Goal: Information Seeking & Learning: Learn about a topic

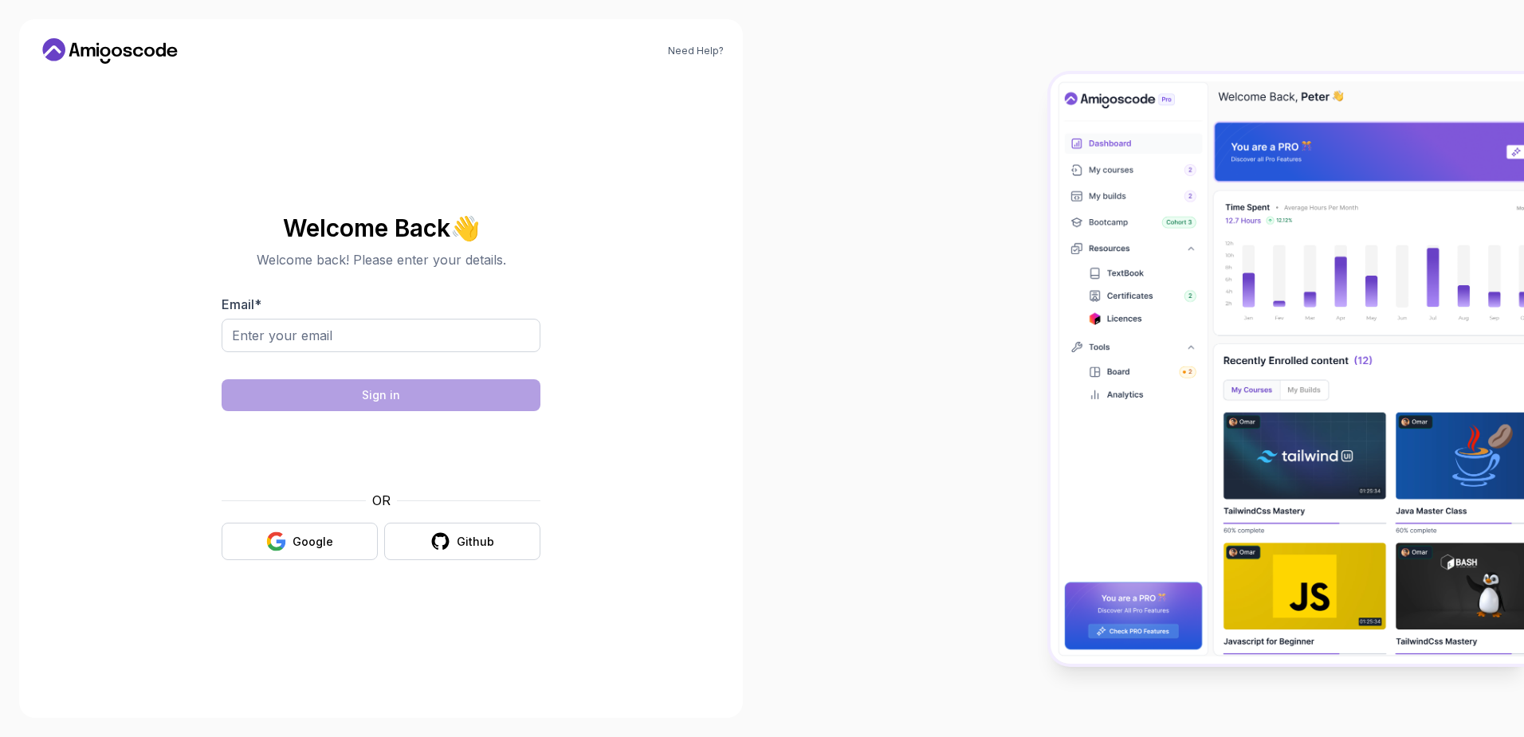
click at [410, 337] on input "Email *" at bounding box center [381, 335] width 319 height 33
type input "[EMAIL_ADDRESS][DOMAIN_NAME]"
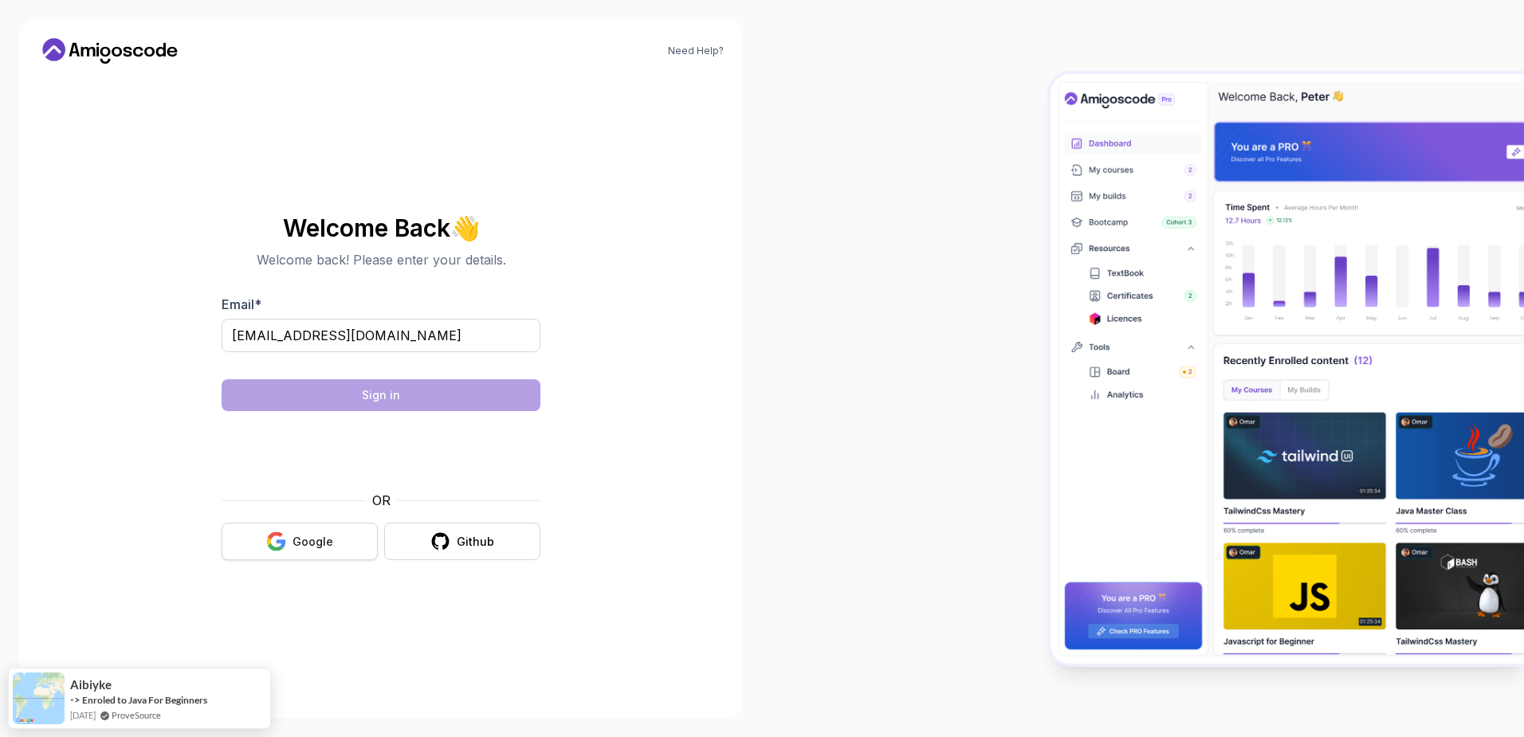
click at [316, 544] on div "Google" at bounding box center [313, 542] width 41 height 16
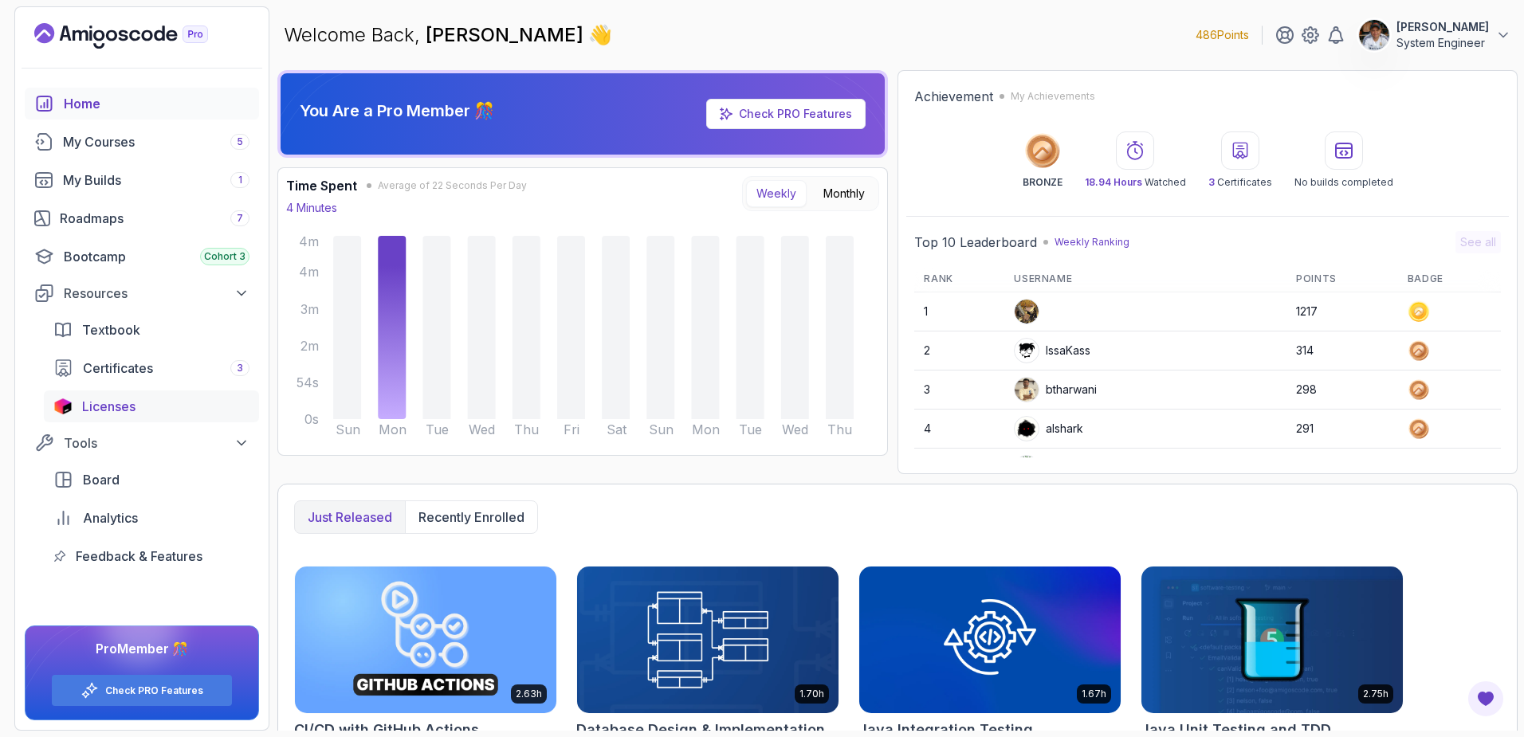
click at [135, 404] on span "Licenses" at bounding box center [108, 406] width 53 height 19
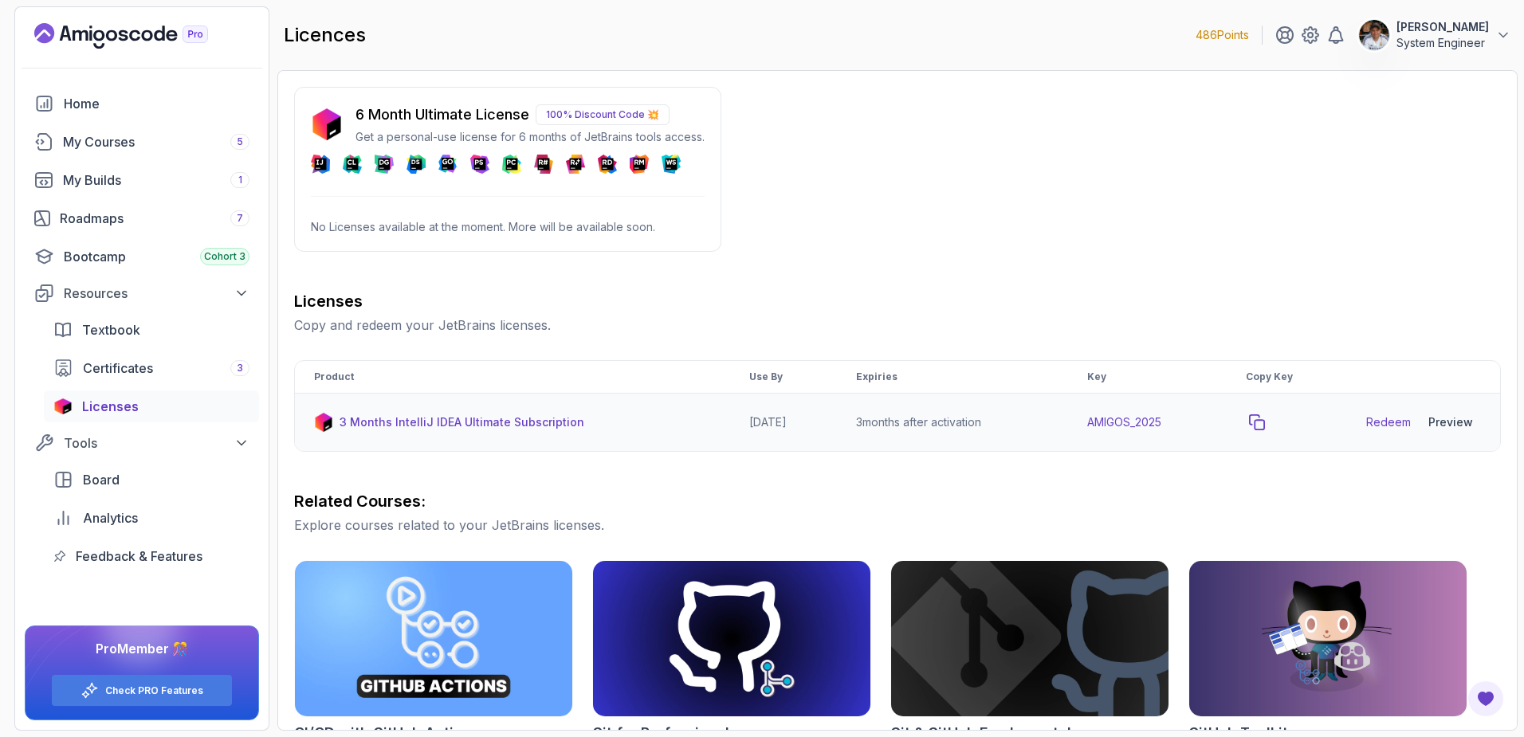
click at [1265, 420] on icon "copy-button" at bounding box center [1257, 422] width 16 height 16
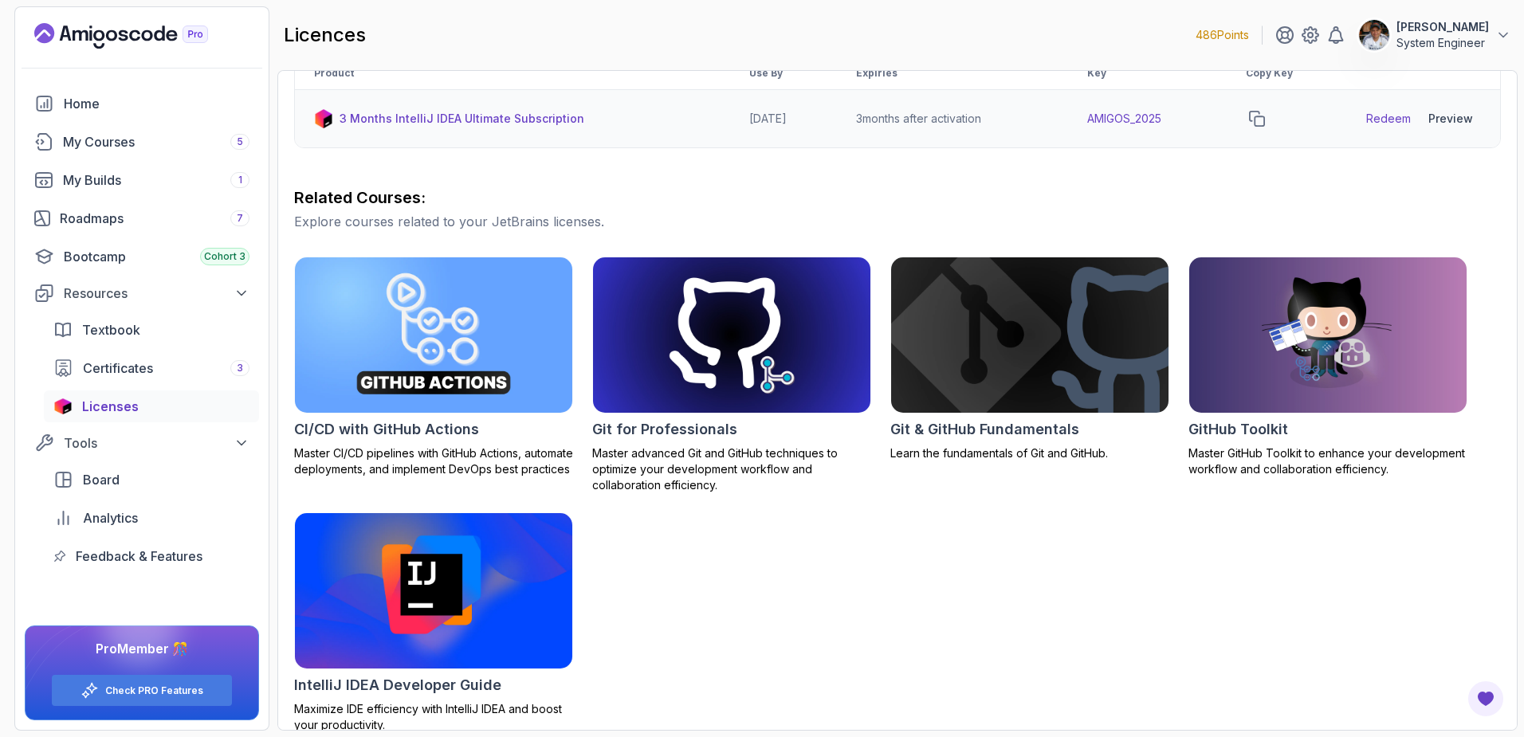
scroll to position [323, 0]
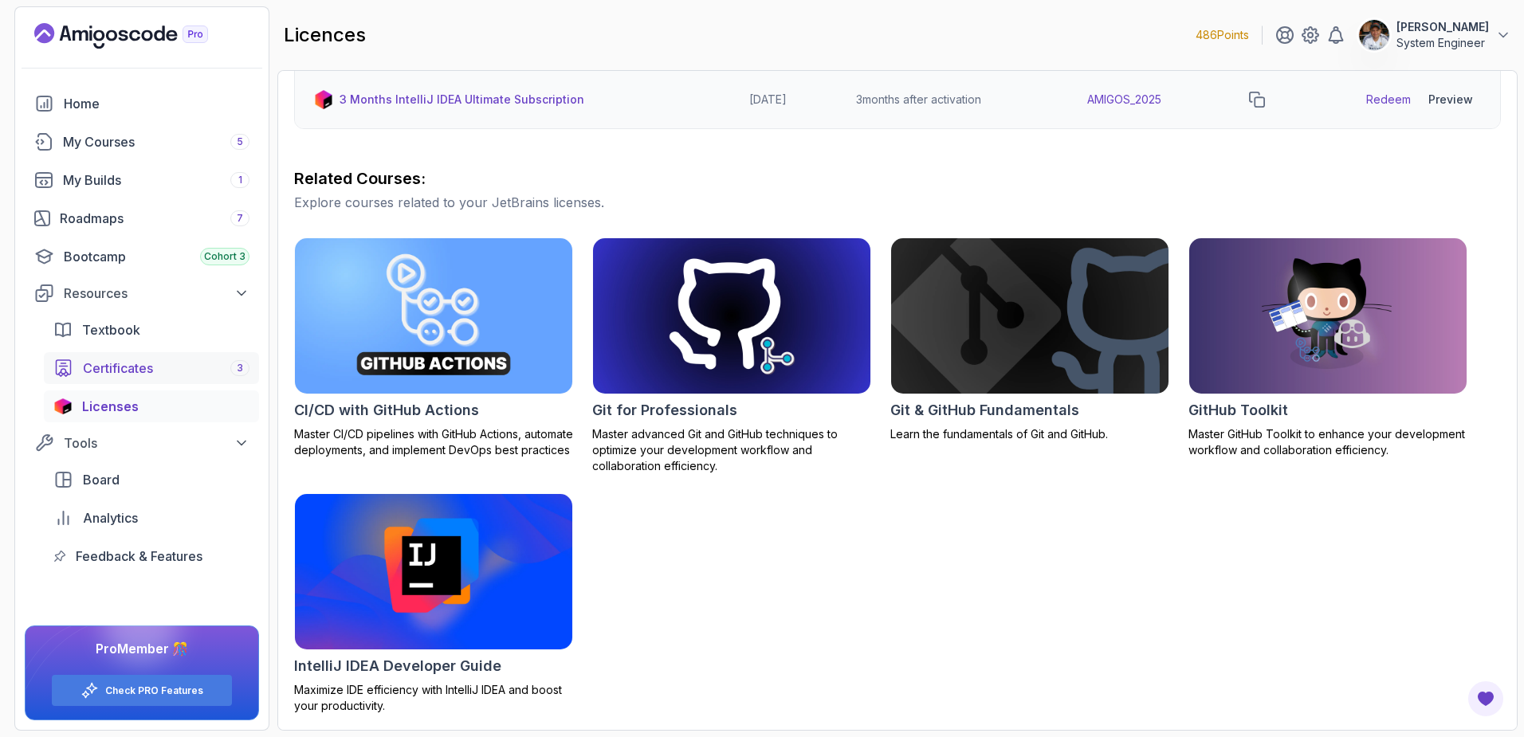
click at [154, 367] on div "Certificates 3" at bounding box center [166, 368] width 167 height 19
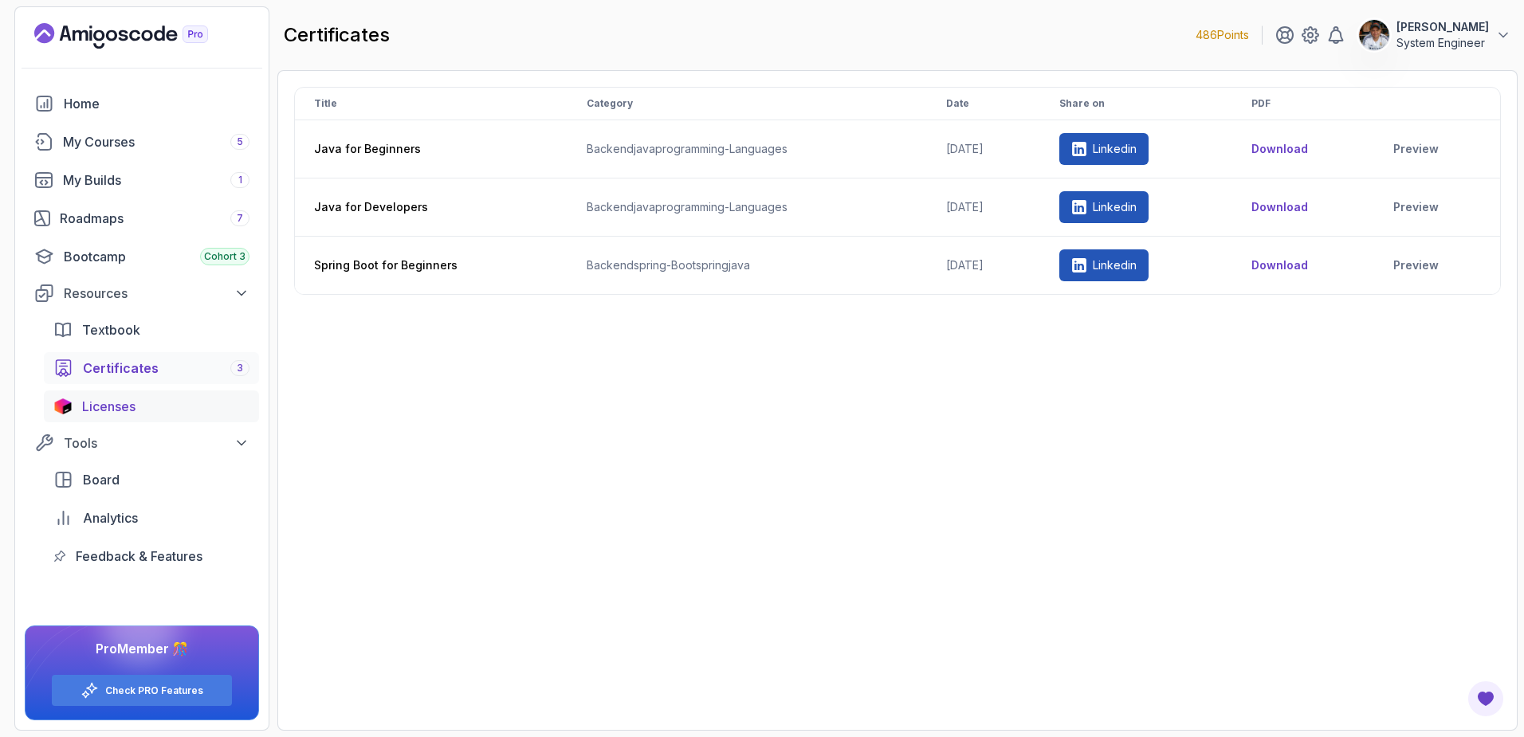
click at [98, 408] on span "Licenses" at bounding box center [108, 406] width 53 height 19
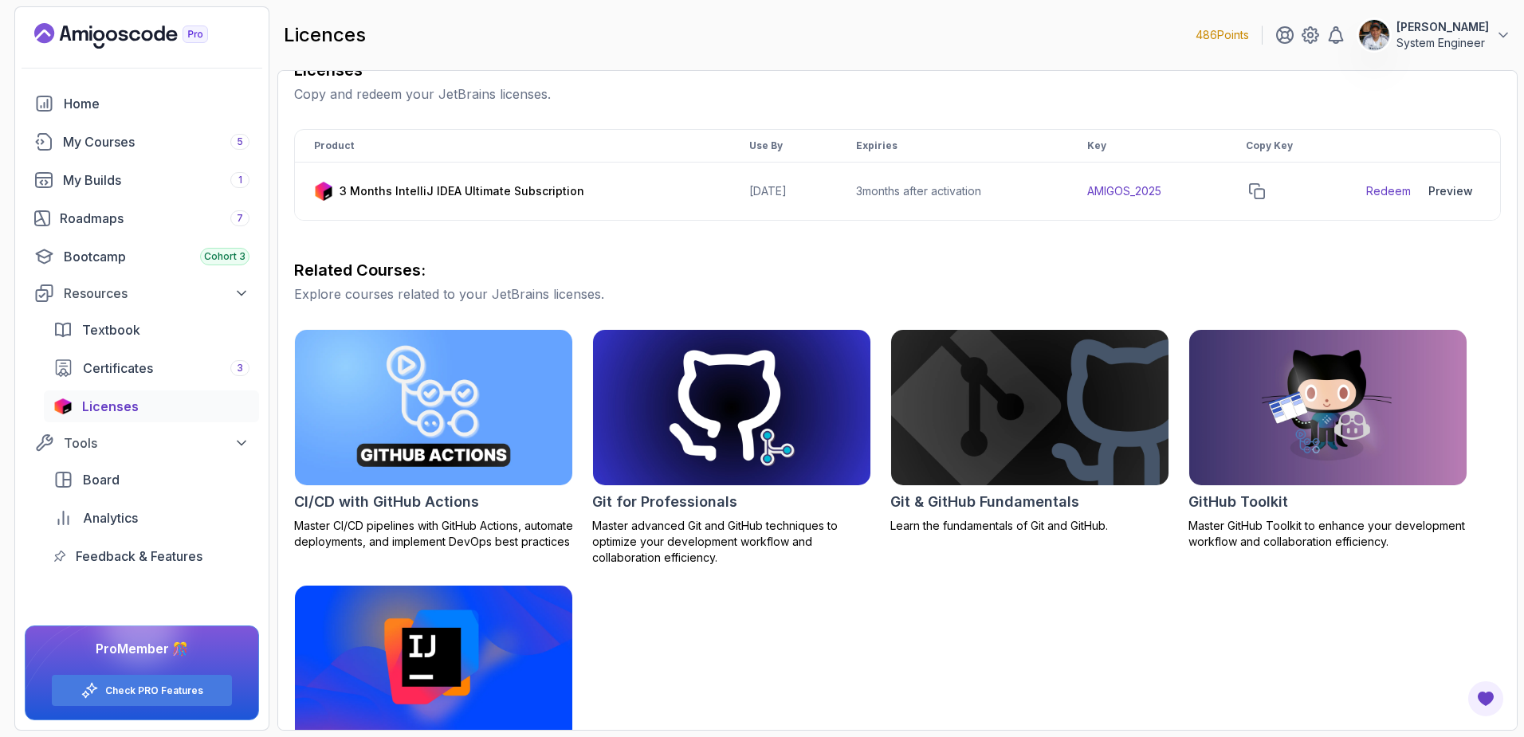
scroll to position [265, 0]
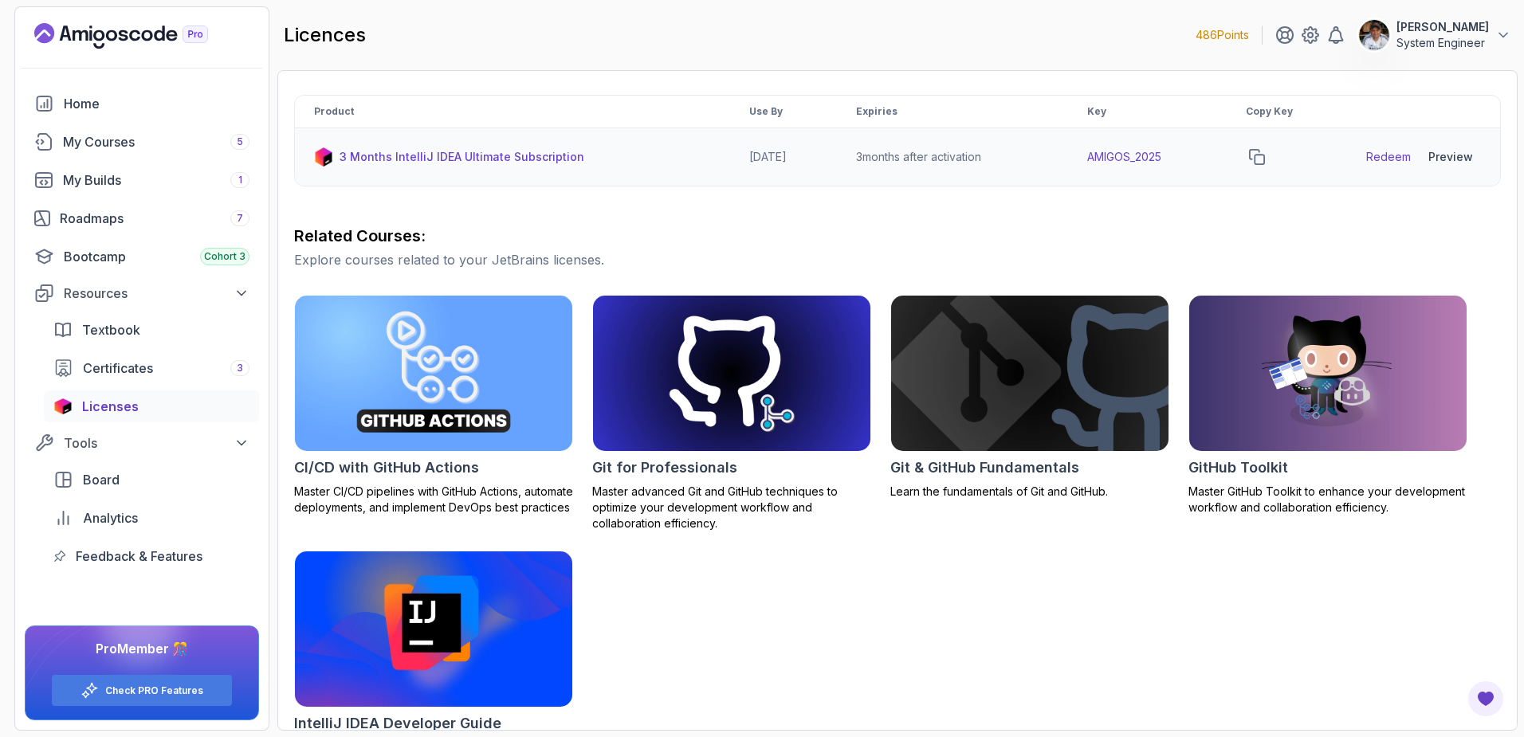
click at [1443, 158] on div "Preview" at bounding box center [1450, 157] width 45 height 16
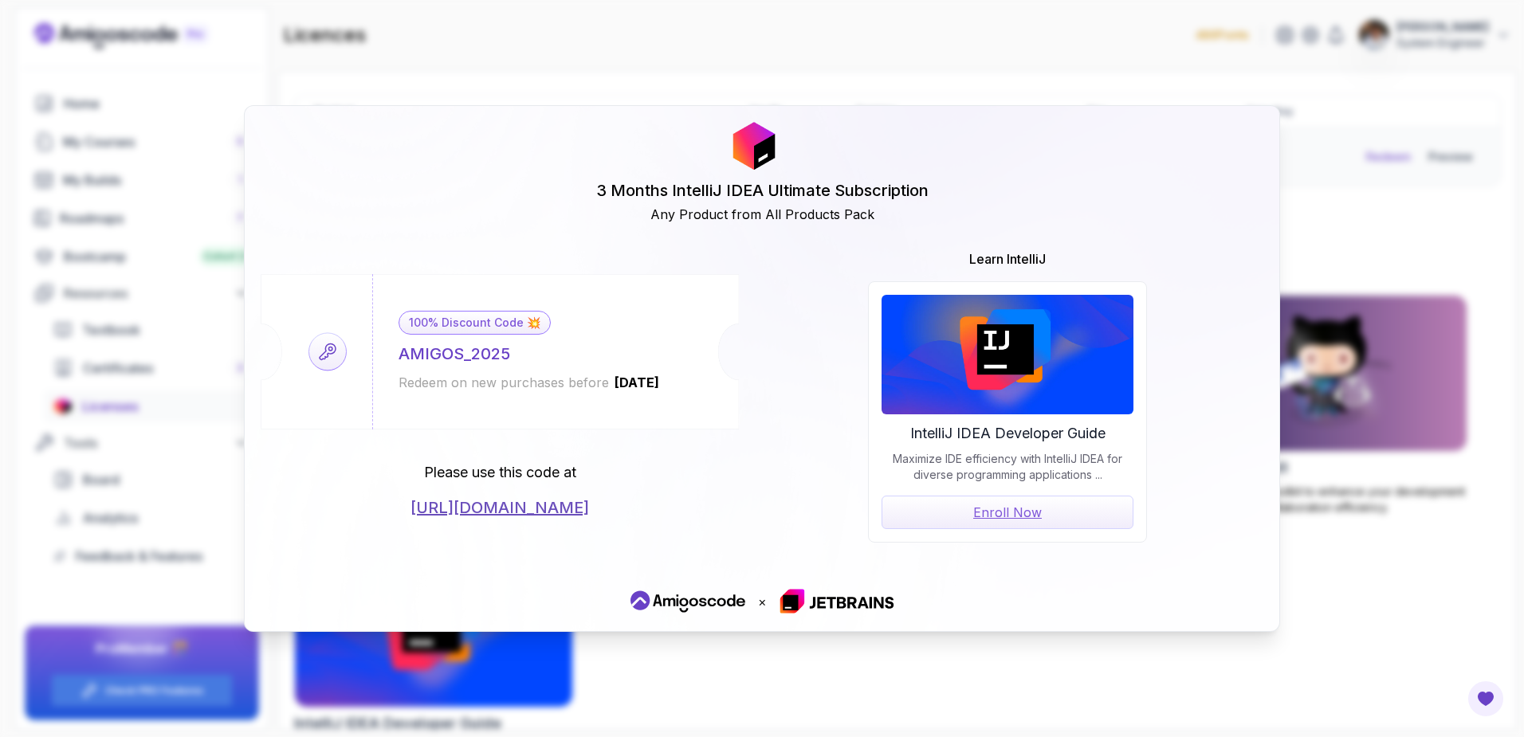
click at [1312, 158] on div "3 Months IntelliJ IDEA Ultimate Subscription Any Product from All Products Pack…" at bounding box center [762, 368] width 1524 height 737
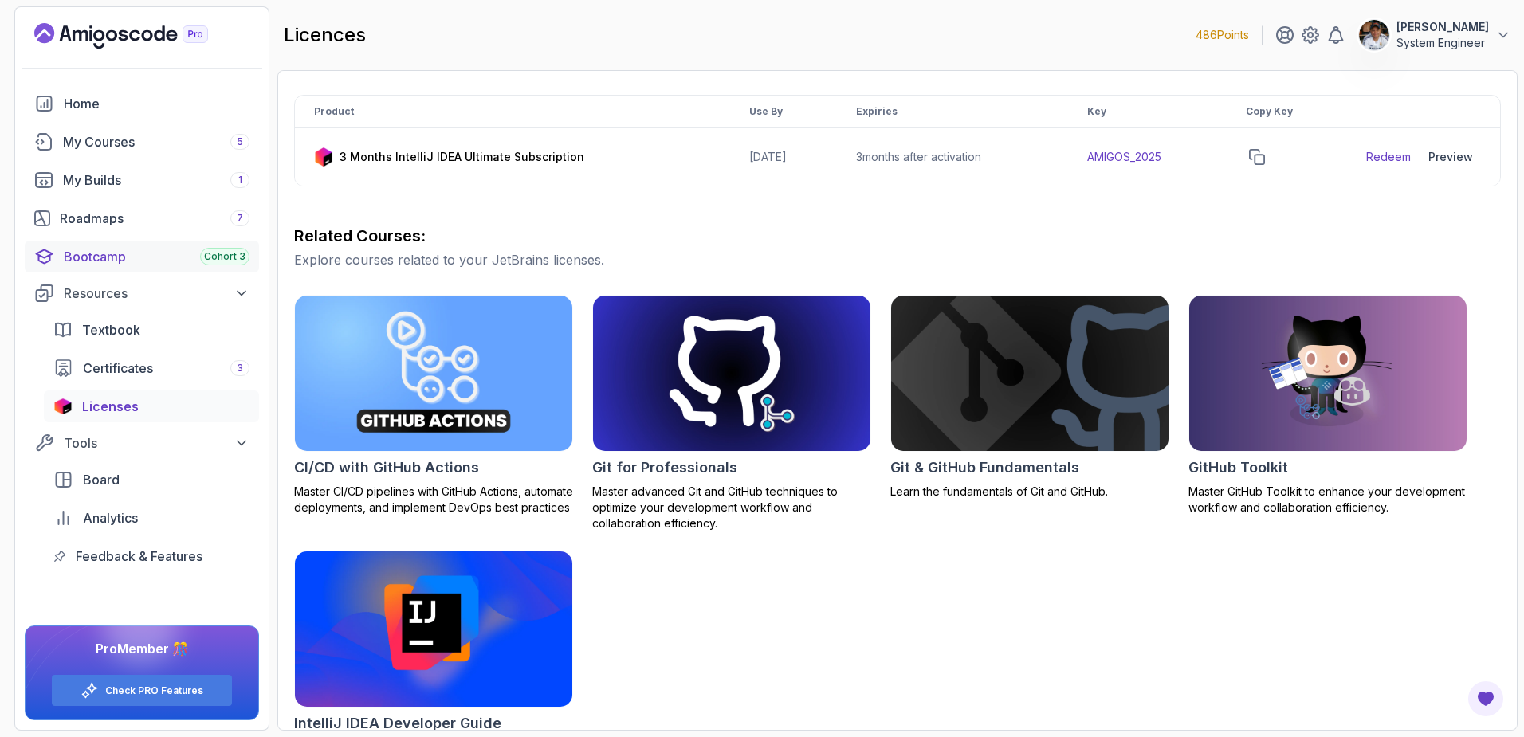
click at [88, 254] on div "Bootcamp Cohort 3" at bounding box center [157, 256] width 186 height 19
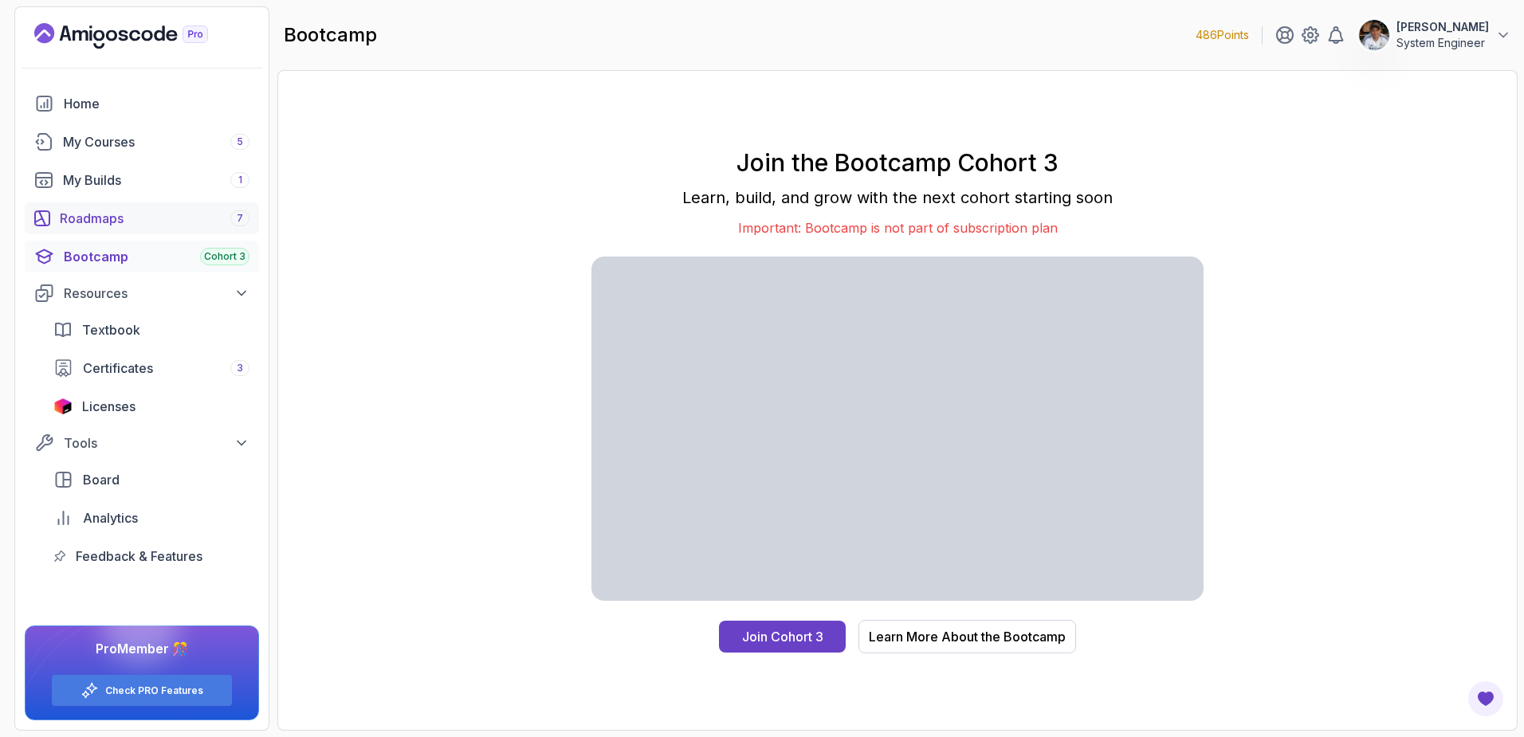
click at [104, 214] on div "Roadmaps 7" at bounding box center [155, 218] width 190 height 19
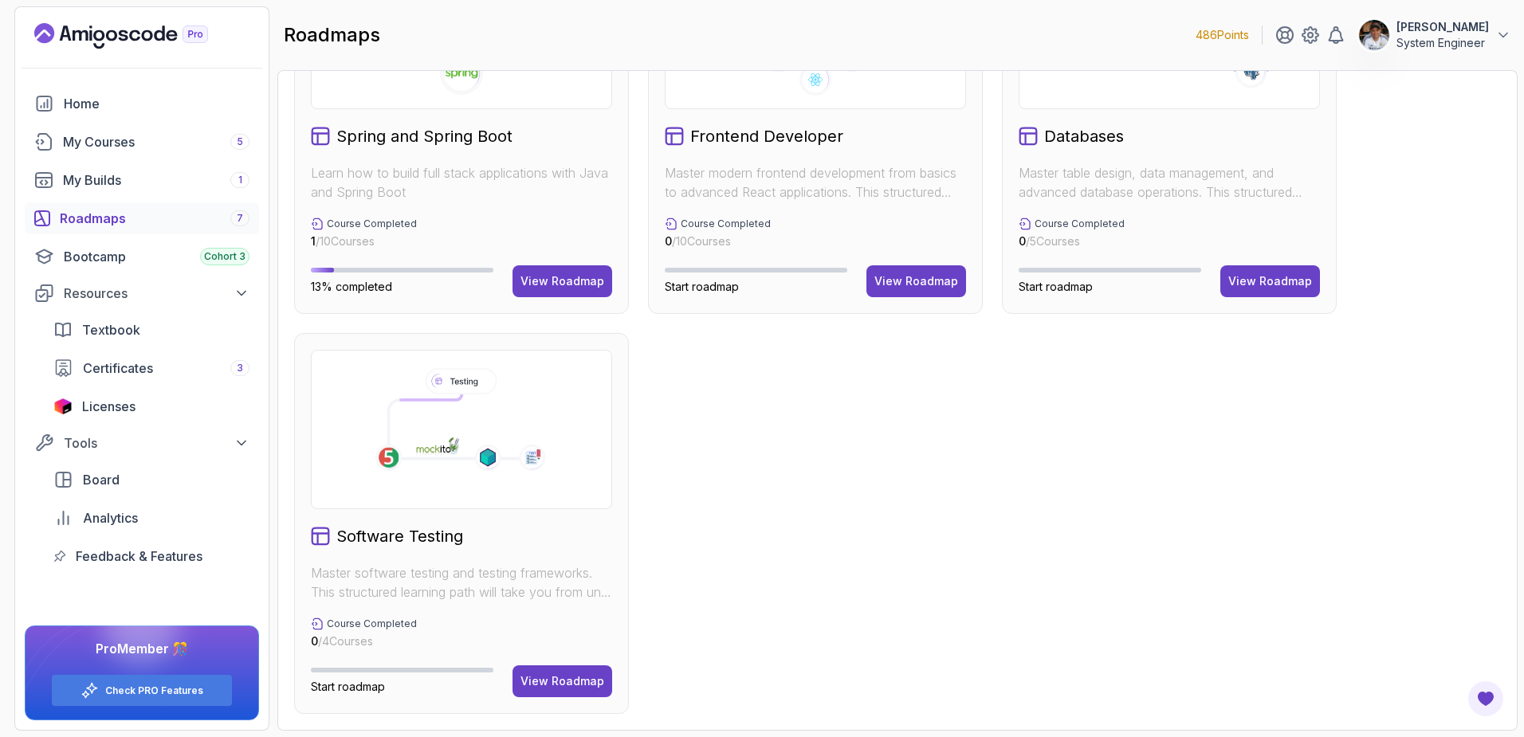
scroll to position [552, 0]
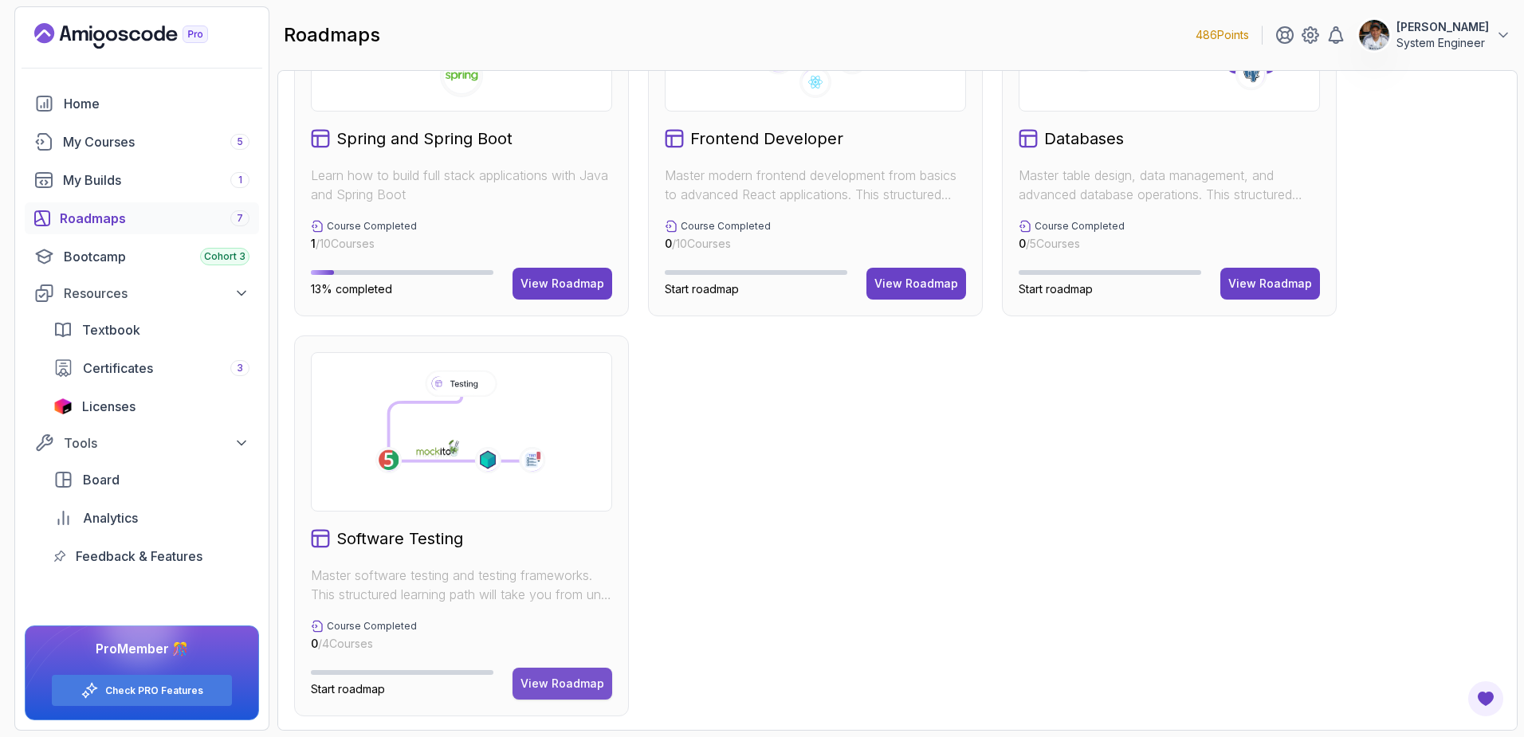
click at [556, 693] on button "View Roadmap" at bounding box center [562, 684] width 100 height 32
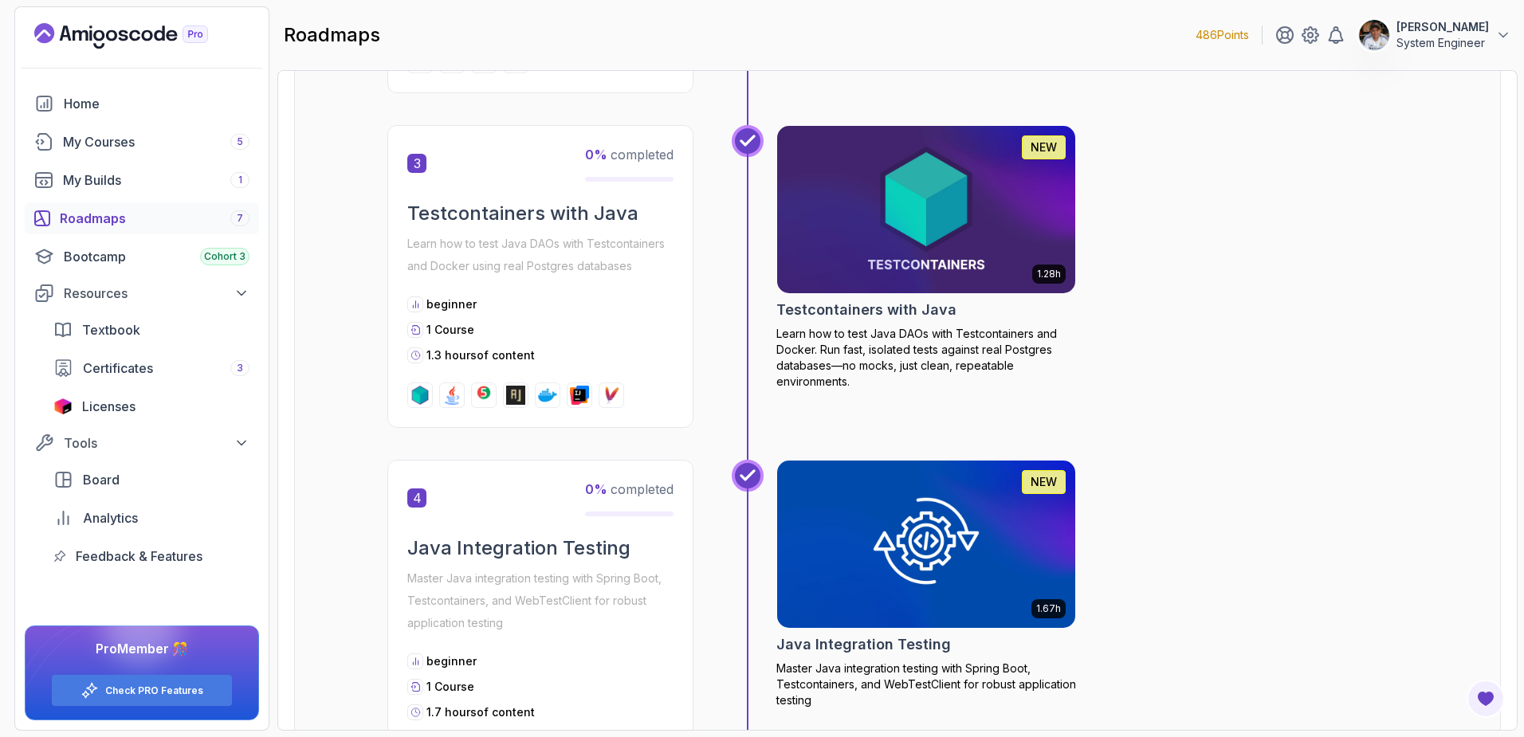
scroll to position [1396, 0]
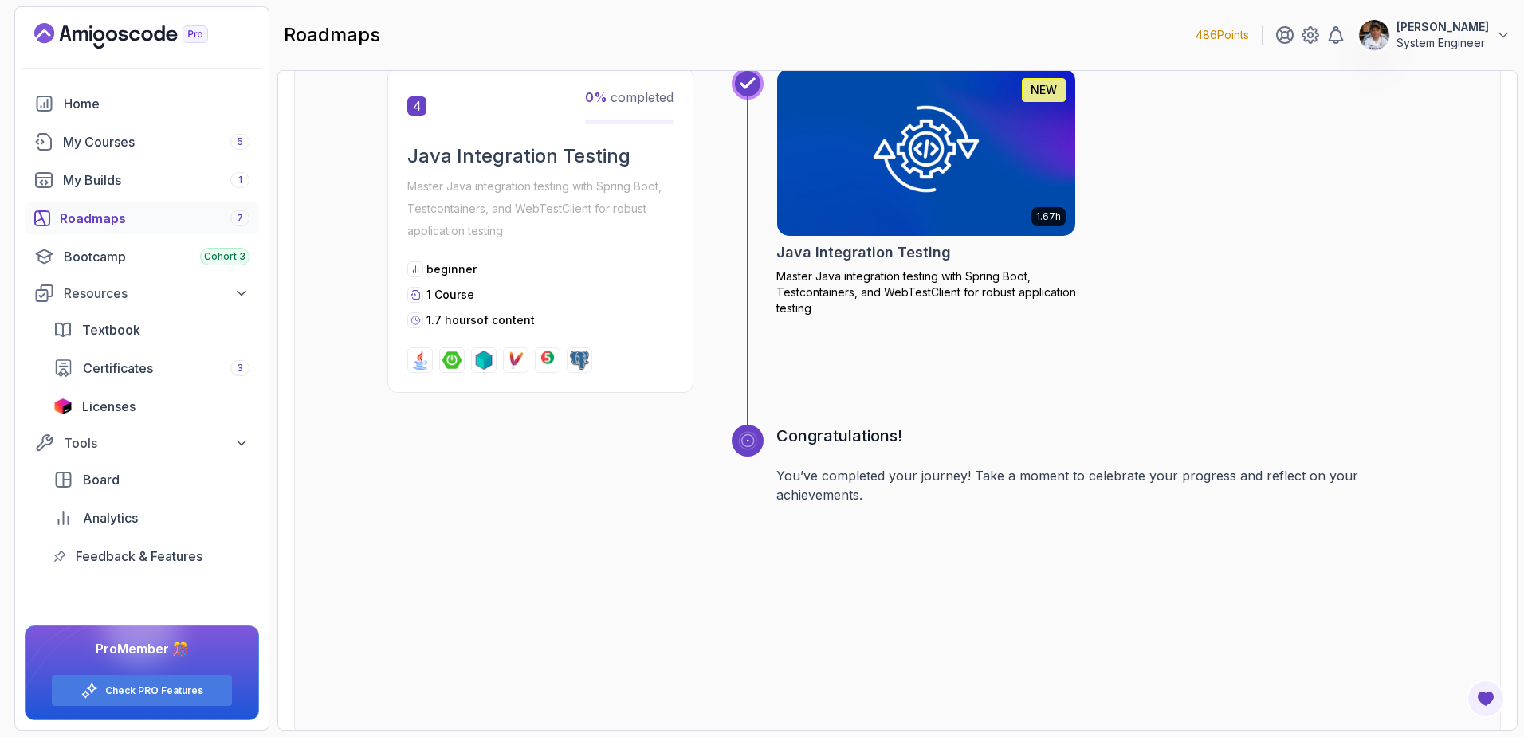
click at [135, 218] on div "Roadmaps 7" at bounding box center [155, 218] width 190 height 19
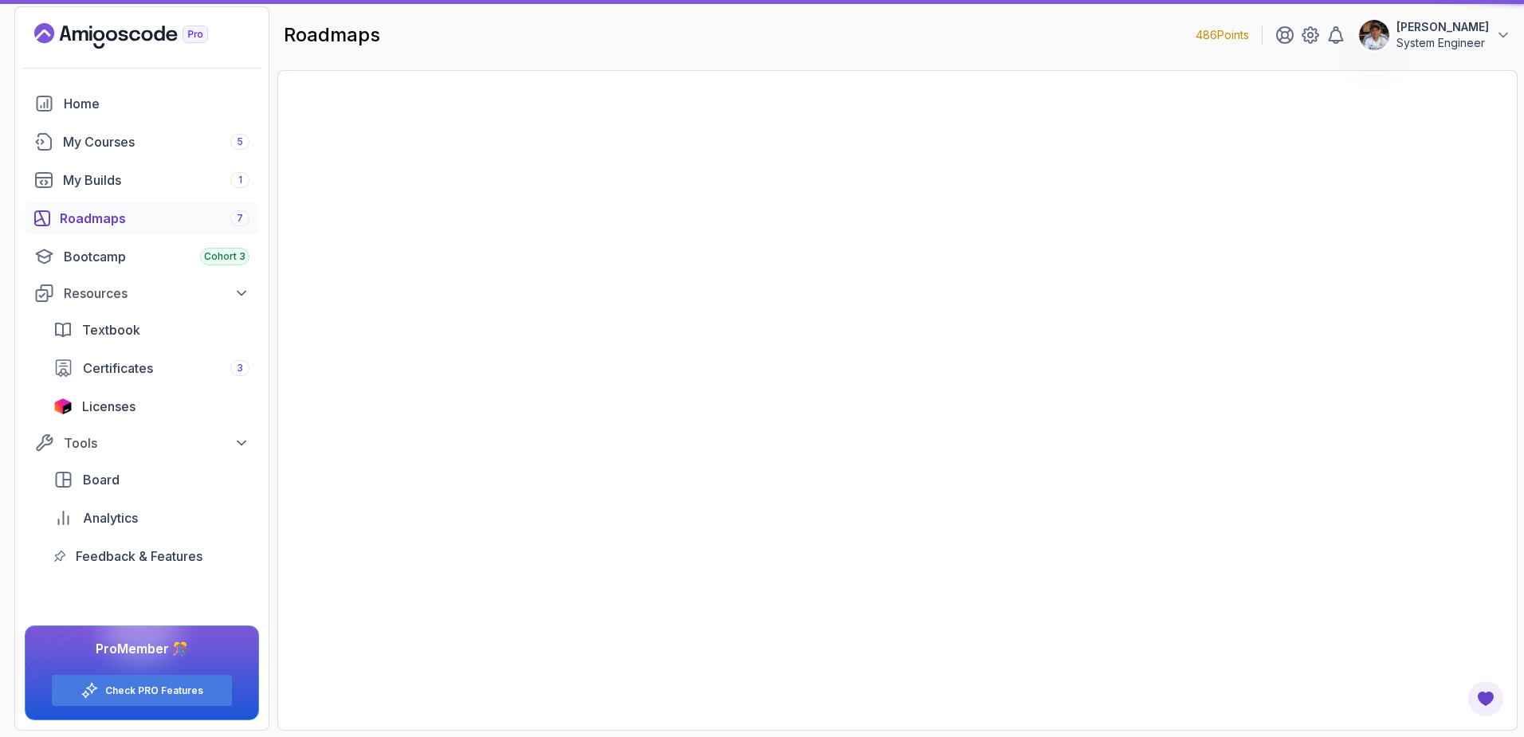
click at [129, 150] on div "My Courses 5" at bounding box center [156, 141] width 187 height 19
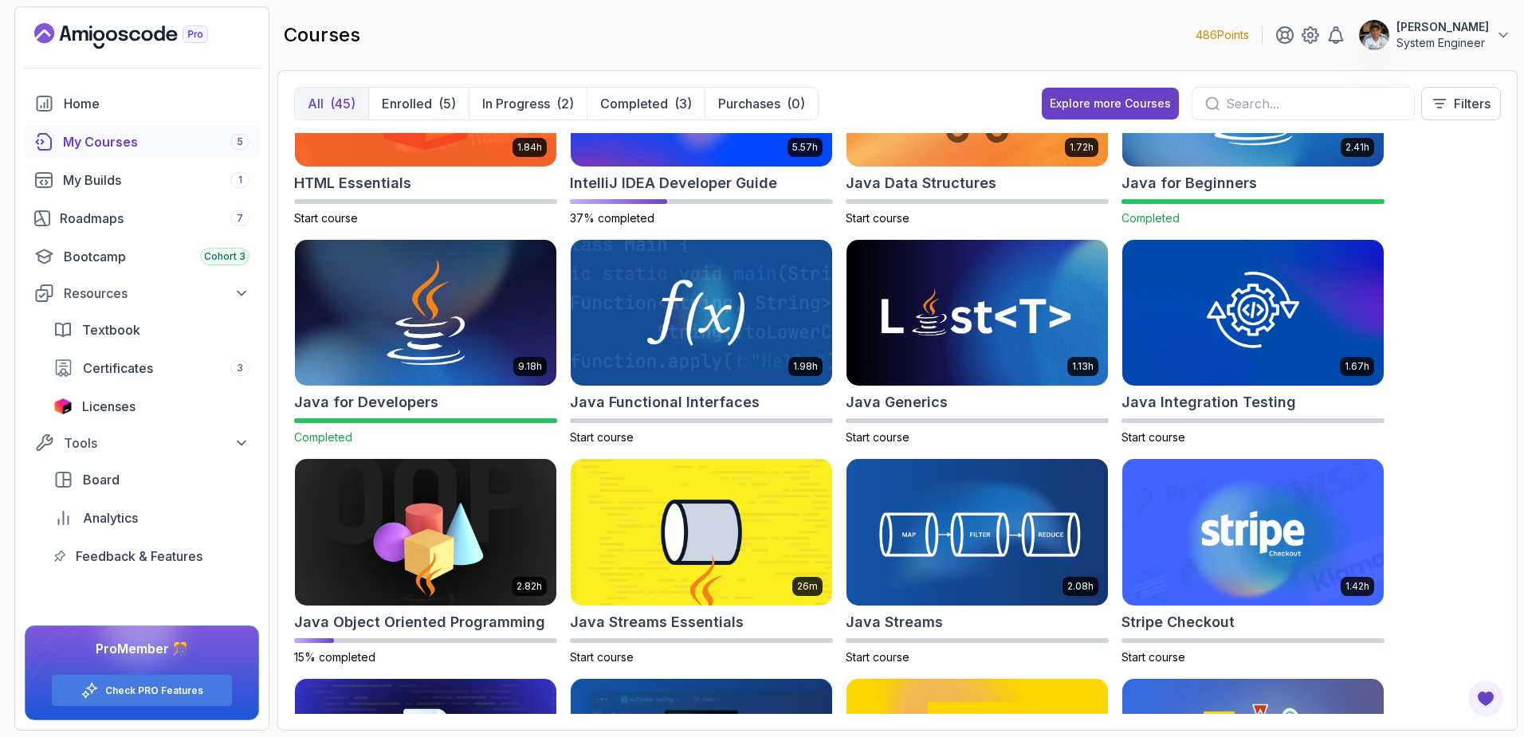
scroll to position [748, 0]
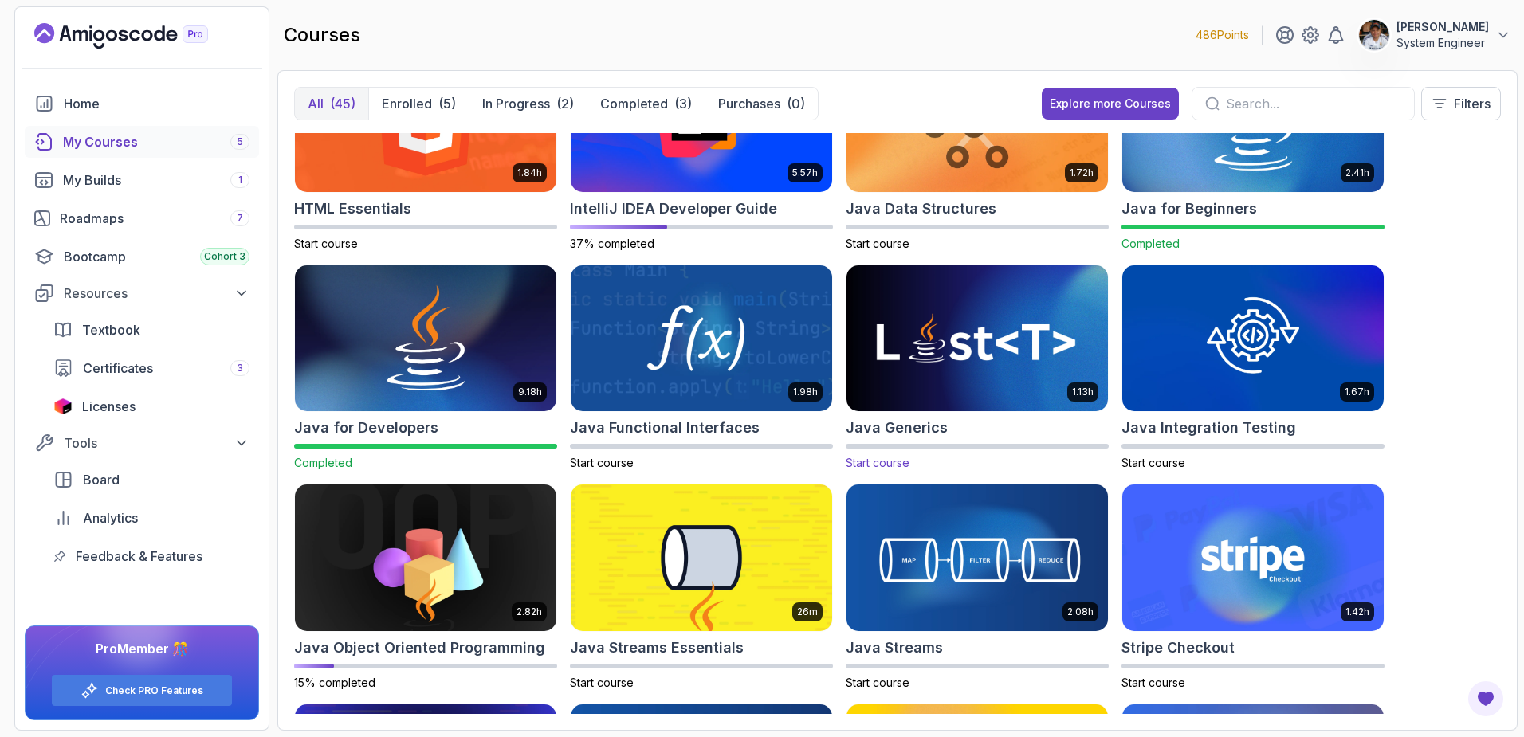
click at [894, 428] on h2 "Java Generics" at bounding box center [897, 428] width 102 height 22
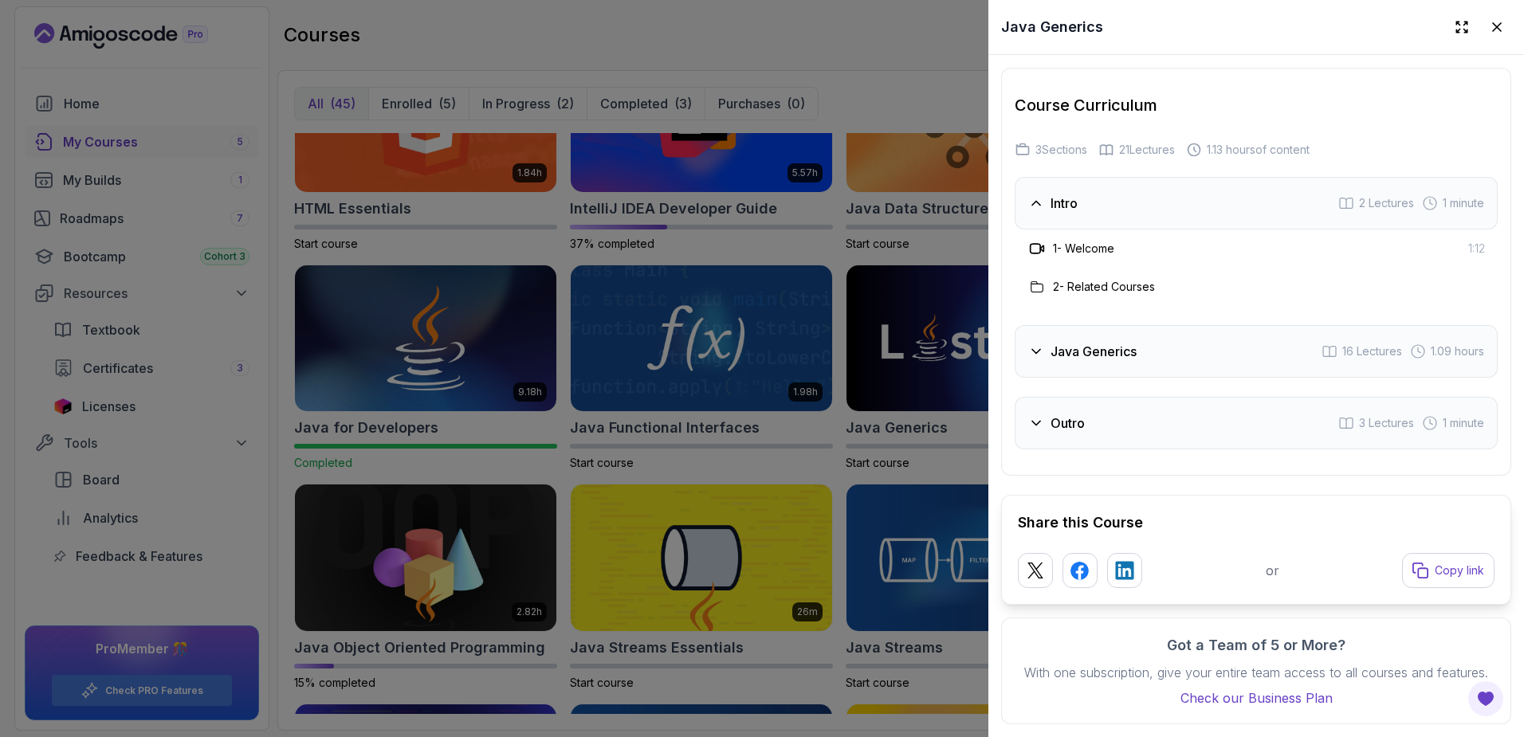
scroll to position [2462, 0]
click at [1089, 342] on h3 "Java Generics" at bounding box center [1094, 351] width 86 height 19
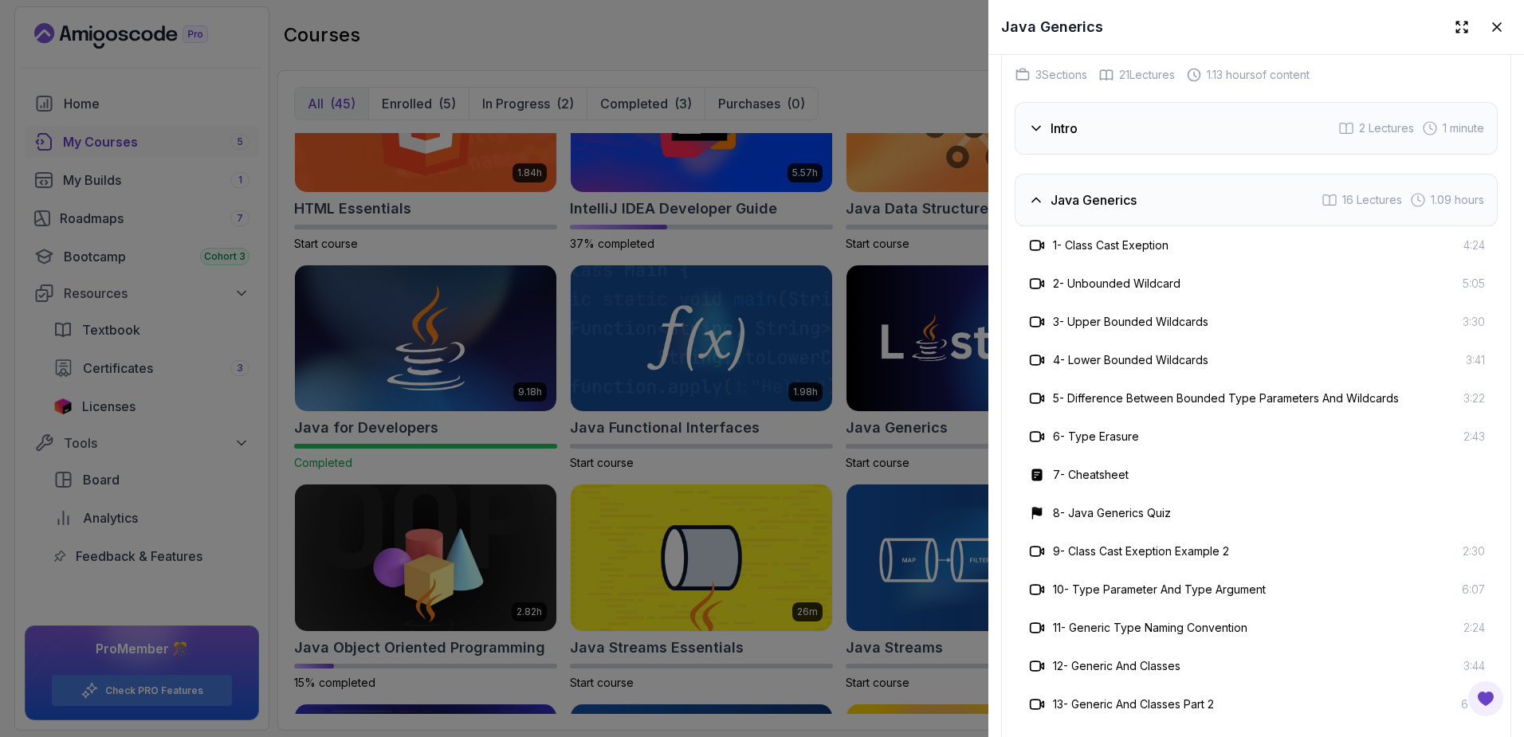
scroll to position [2546, 0]
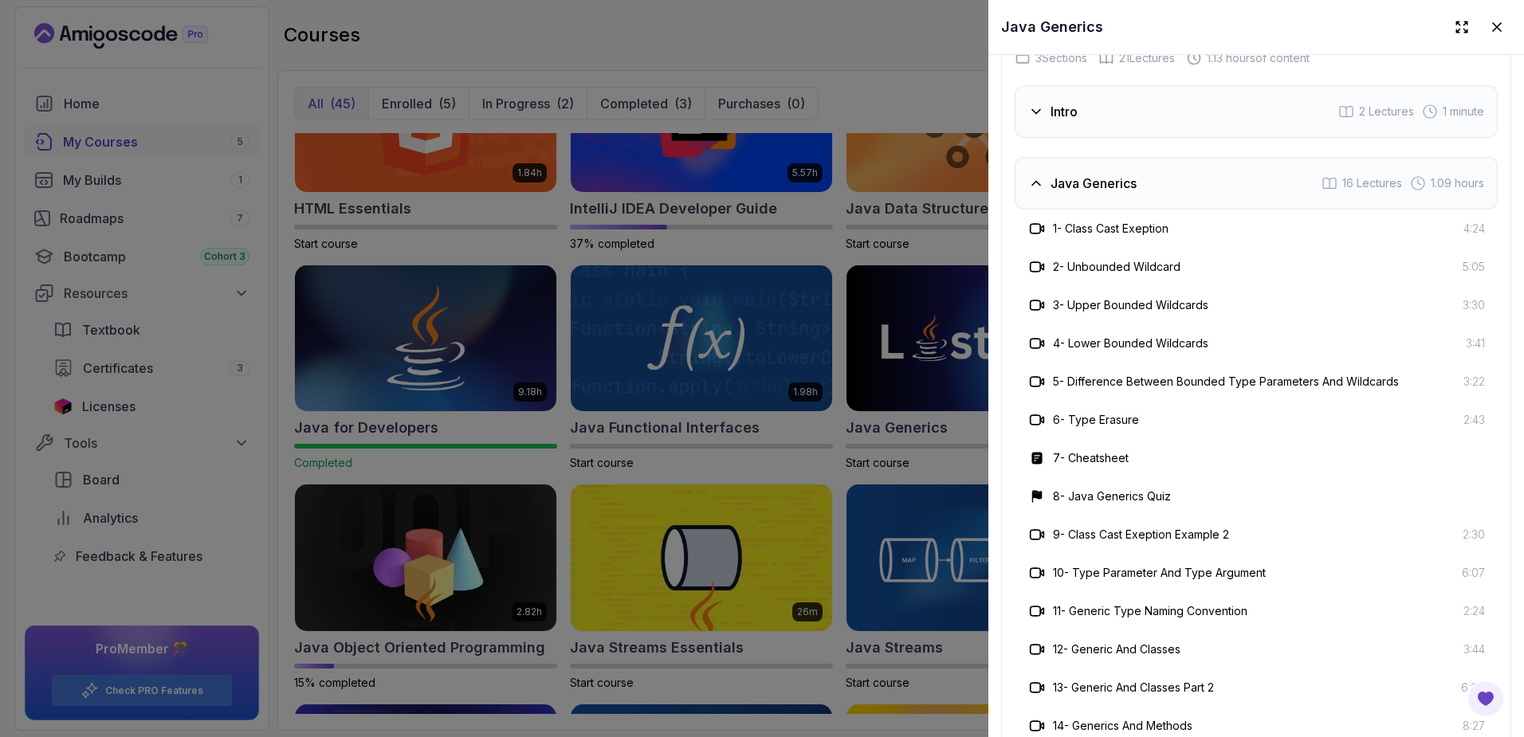
click at [118, 216] on div at bounding box center [762, 368] width 1524 height 737
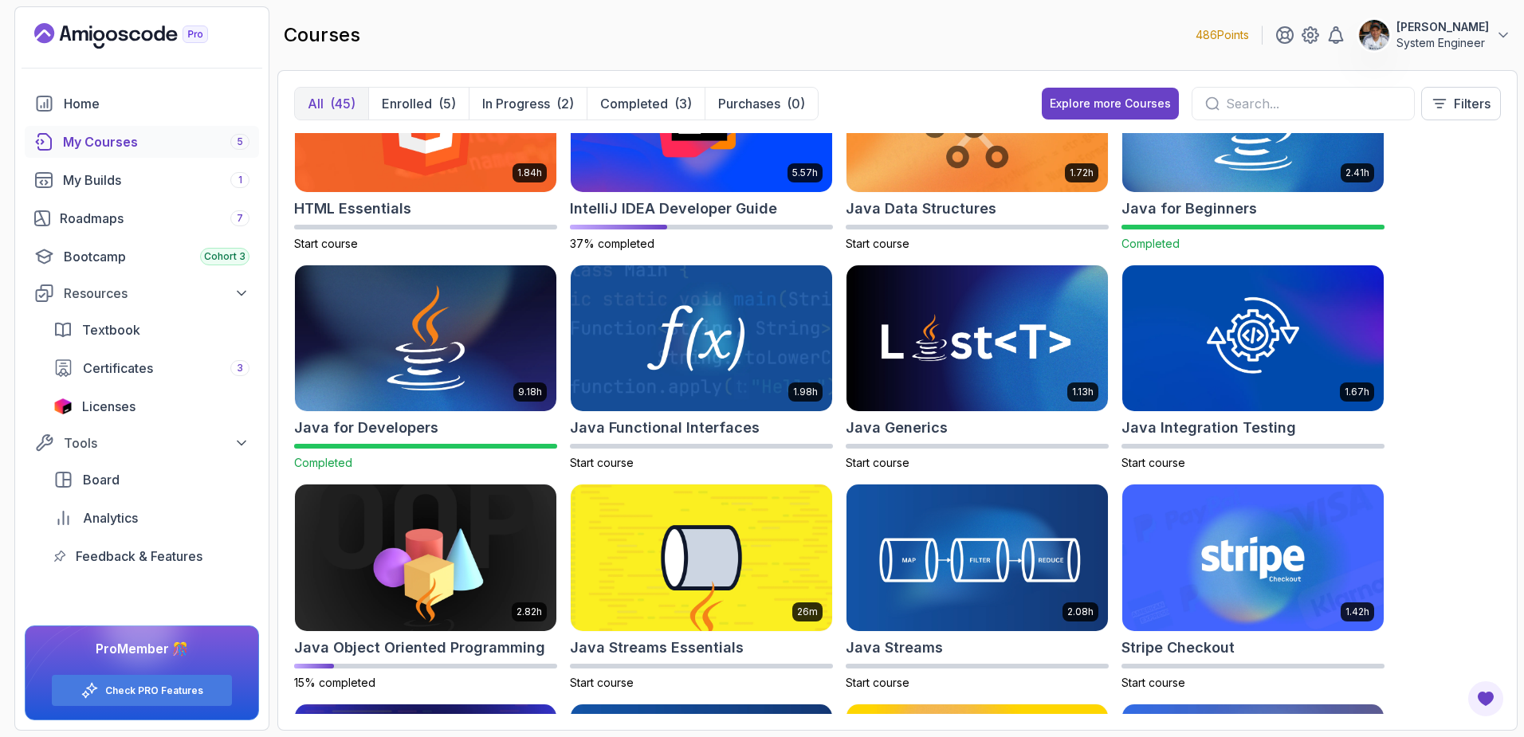
click at [118, 216] on div "Roadmaps 7" at bounding box center [155, 218] width 190 height 19
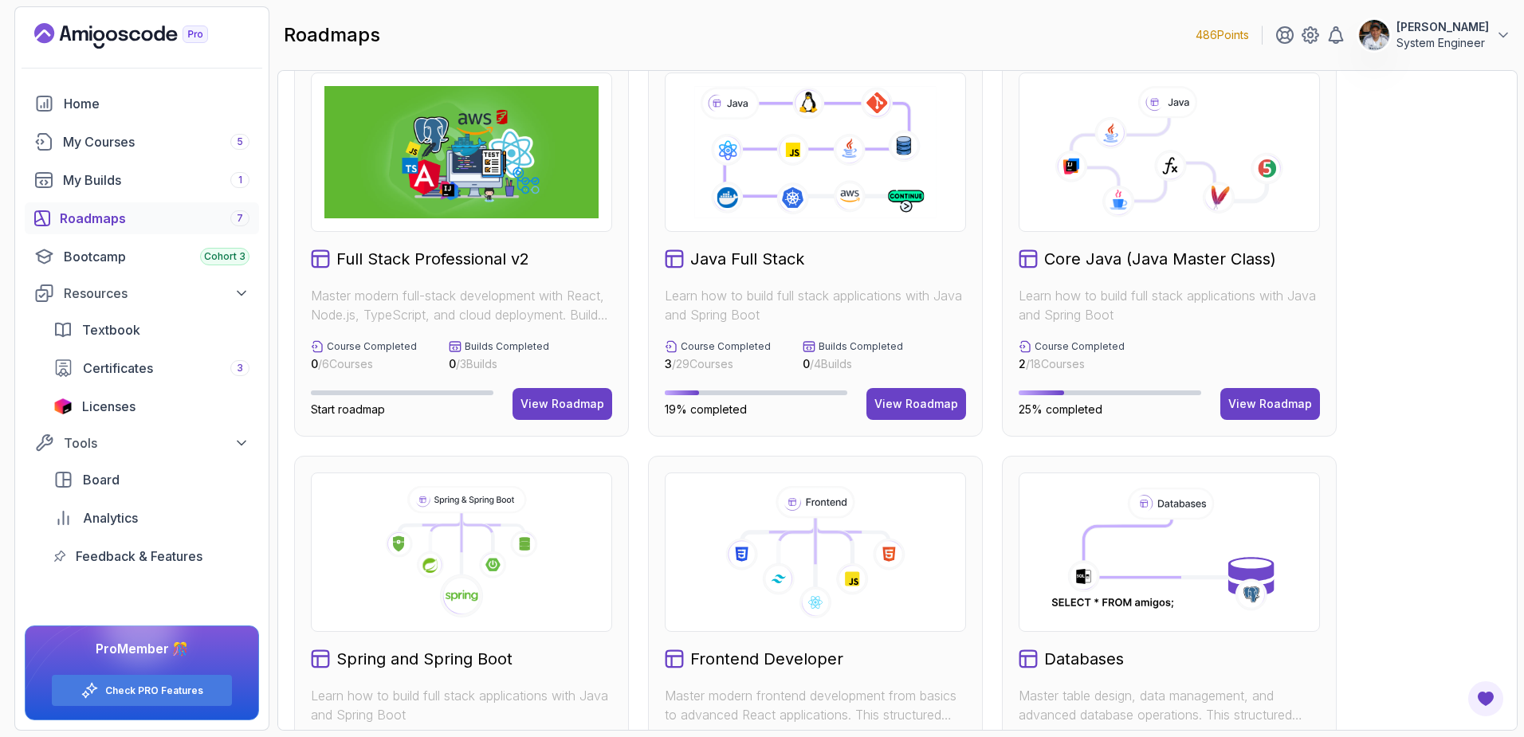
scroll to position [18, 0]
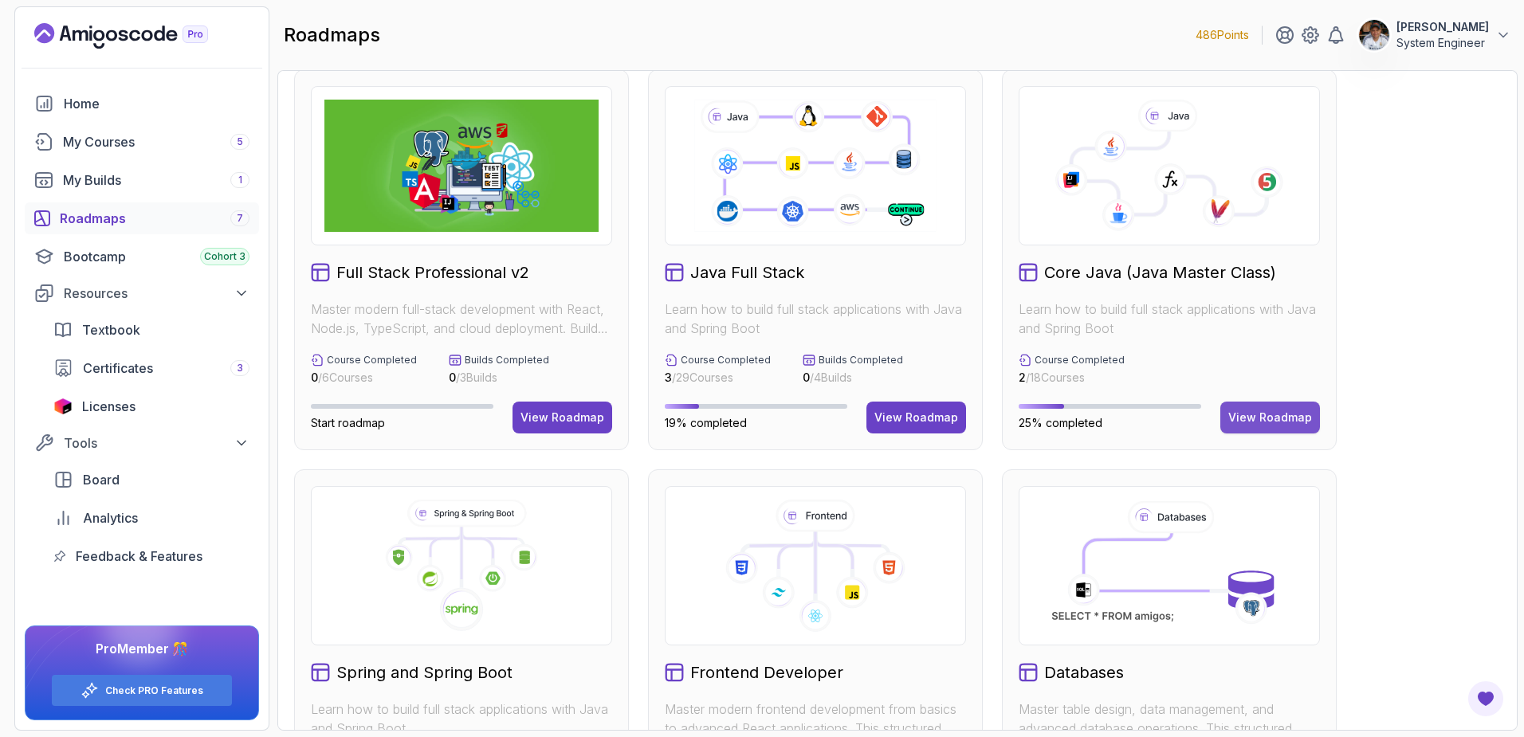
click at [1245, 418] on div "View Roadmap" at bounding box center [1270, 418] width 84 height 16
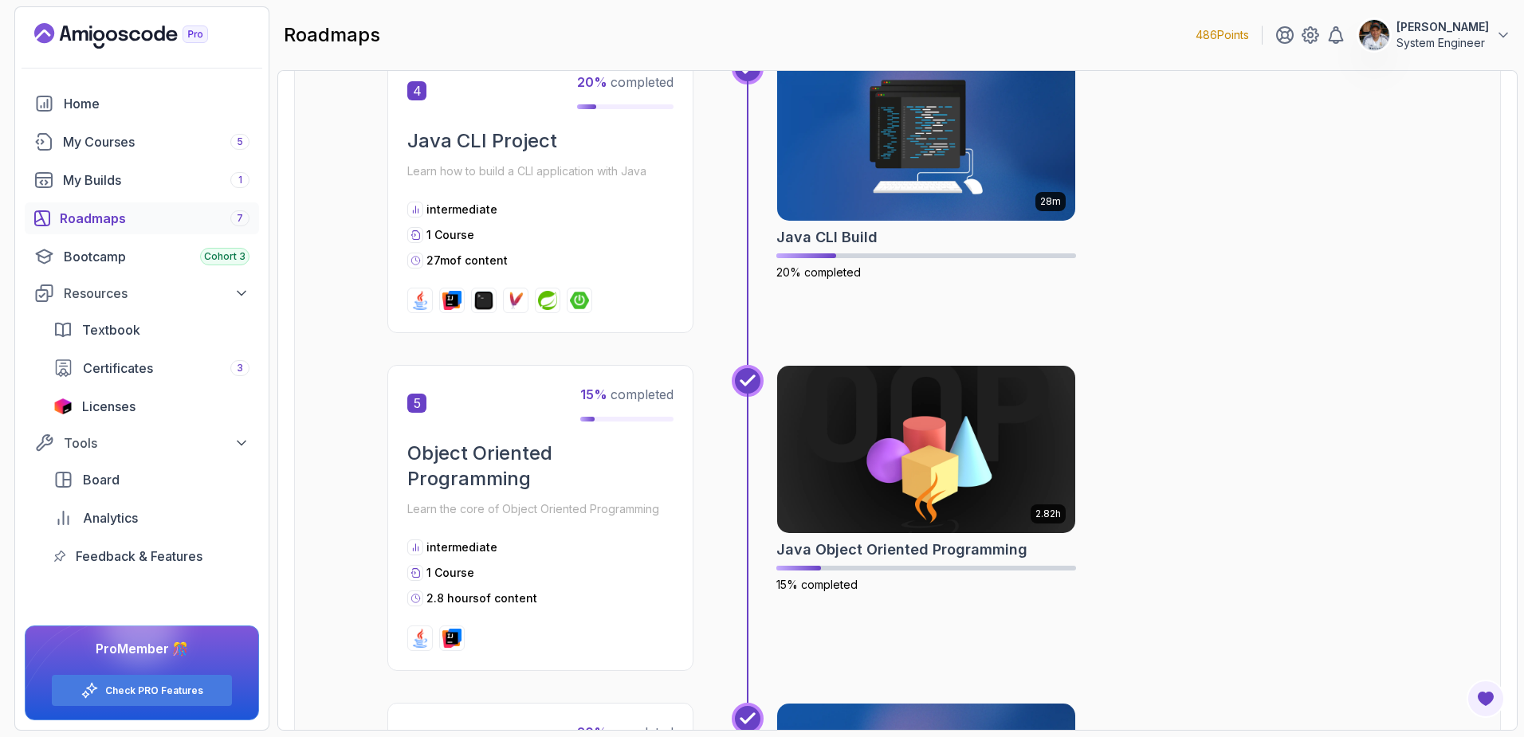
scroll to position [1356, 0]
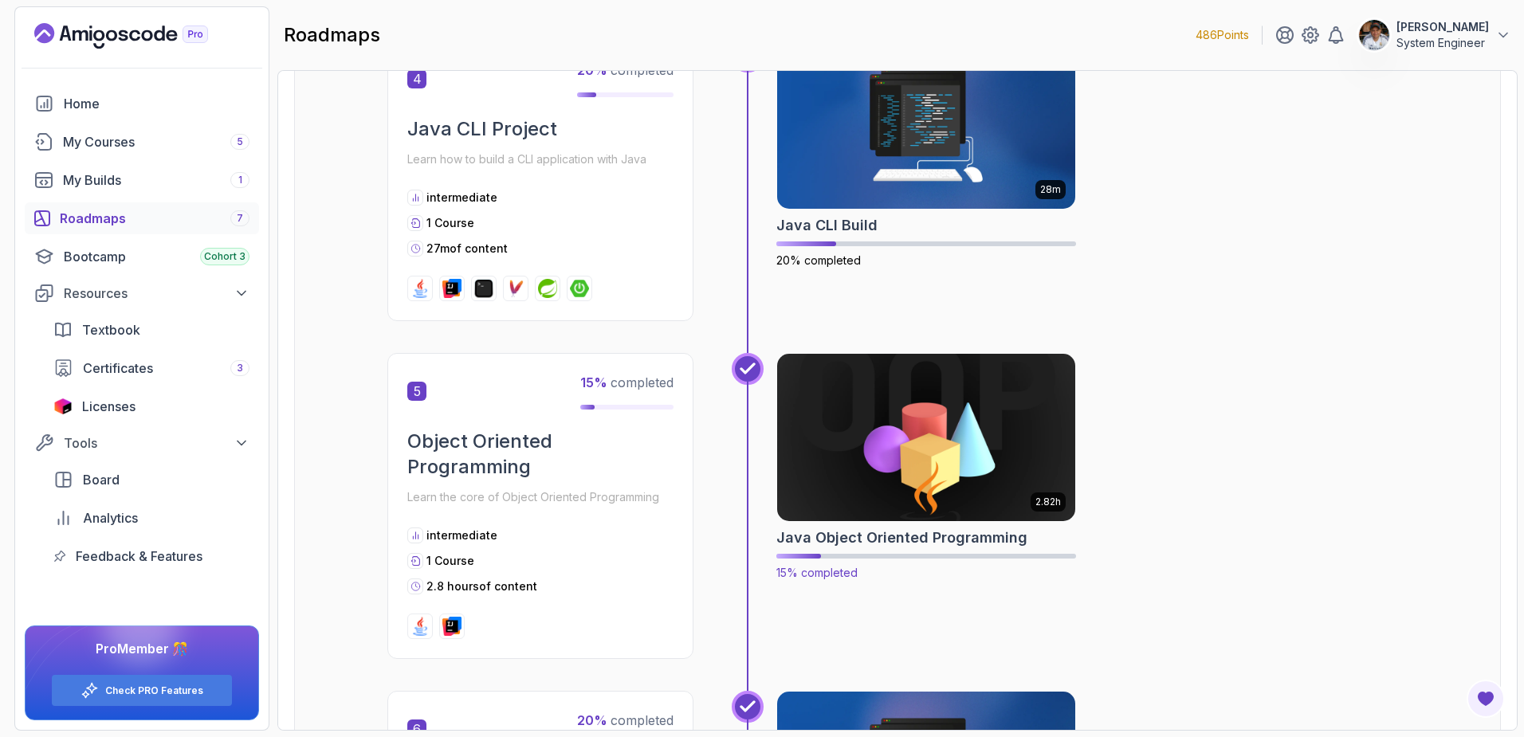
click at [808, 541] on h2 "Java Object Oriented Programming" at bounding box center [901, 538] width 251 height 22
